Goal: Check status: Check status

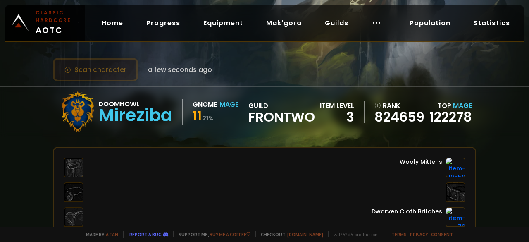
click at [81, 70] on button "Scan character" at bounding box center [95, 70] width 85 height 24
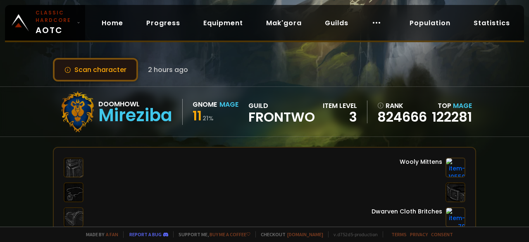
click at [104, 67] on button "Scan character" at bounding box center [95, 70] width 85 height 24
